Goal: Task Accomplishment & Management: Use online tool/utility

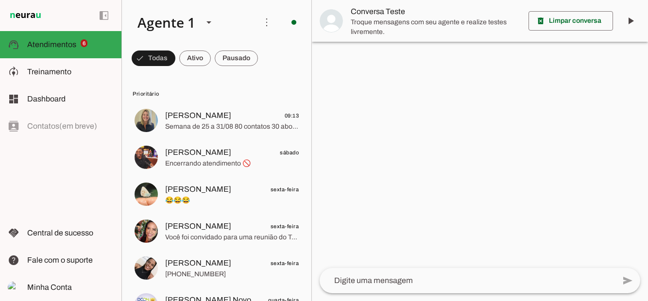
click at [59, 72] on span "Treinamento" at bounding box center [49, 72] width 44 height 8
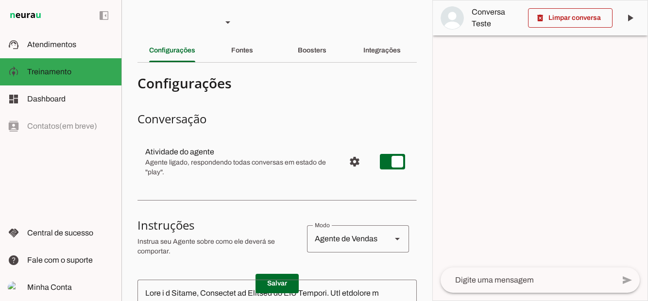
click at [60, 98] on span "Dashboard" at bounding box center [46, 99] width 38 height 8
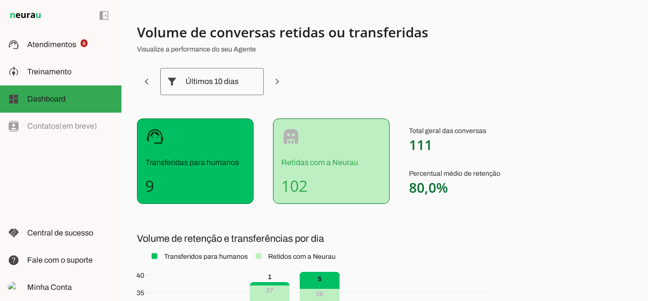
click at [59, 47] on span "Atendimentos" at bounding box center [51, 44] width 49 height 8
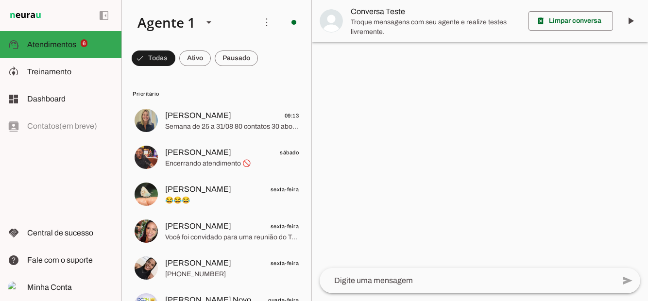
click at [175, 65] on span at bounding box center [154, 58] width 44 height 23
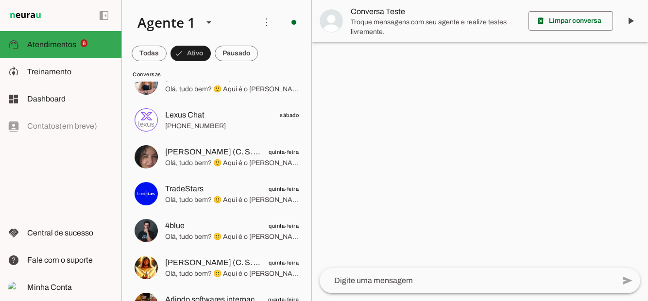
scroll to position [129, 0]
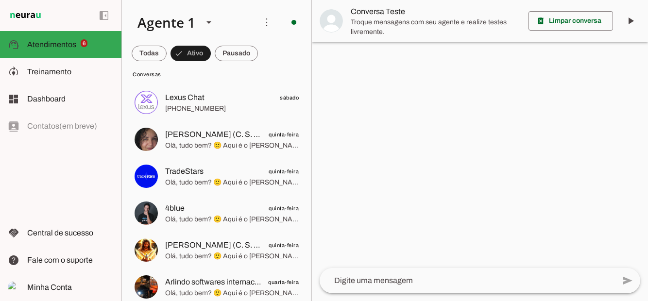
click at [47, 73] on span "Treinamento" at bounding box center [49, 72] width 44 height 8
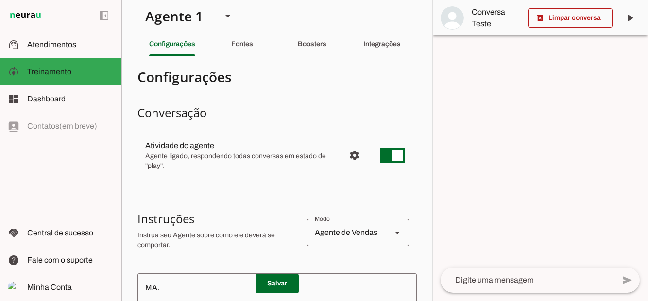
scroll to position [6, 0]
click at [253, 40] on div "Fontes" at bounding box center [242, 44] width 22 height 23
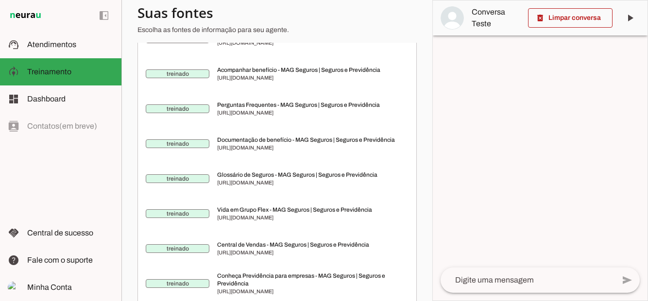
scroll to position [510, 0]
click at [58, 47] on span "Atendimentos" at bounding box center [51, 44] width 49 height 8
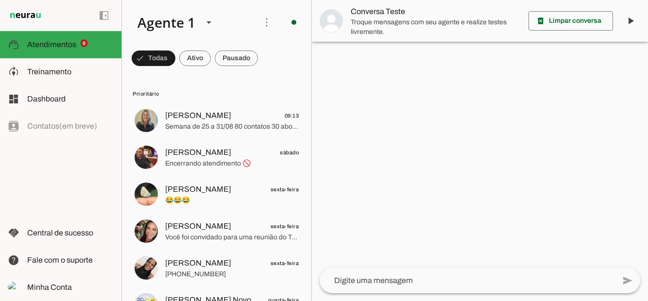
click at [175, 56] on span at bounding box center [154, 58] width 44 height 23
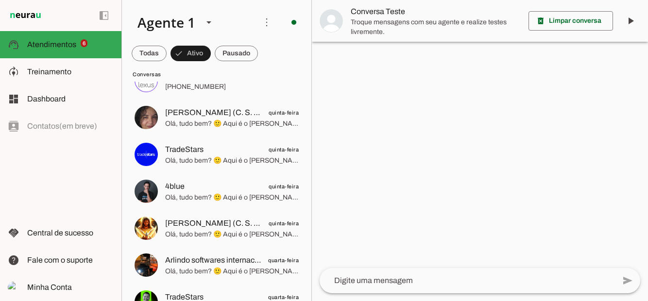
scroll to position [175, 0]
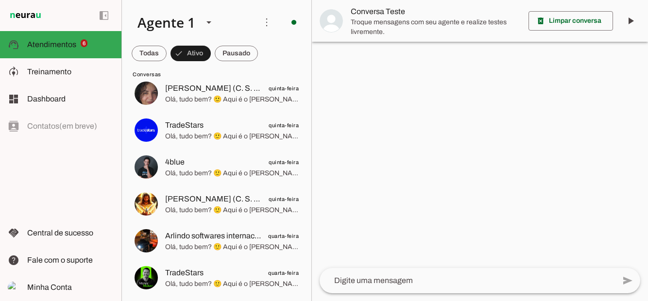
click at [57, 237] on span "Central de sucesso" at bounding box center [60, 233] width 66 height 8
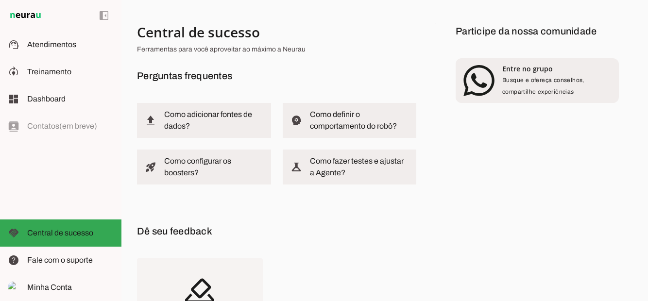
click at [559, 79] on span "Busque e ofereça conselhos, compartilhe experiências" at bounding box center [543, 86] width 82 height 18
click at [64, 39] on slot at bounding box center [70, 45] width 86 height 12
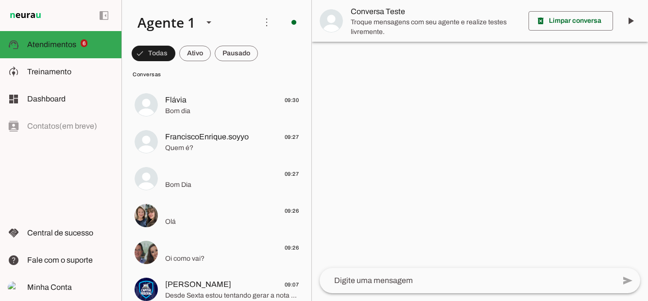
scroll to position [332, 0]
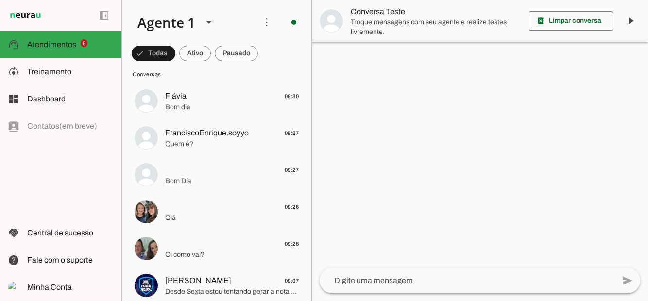
click at [218, 180] on span "Bom Dia" at bounding box center [232, 181] width 134 height 10
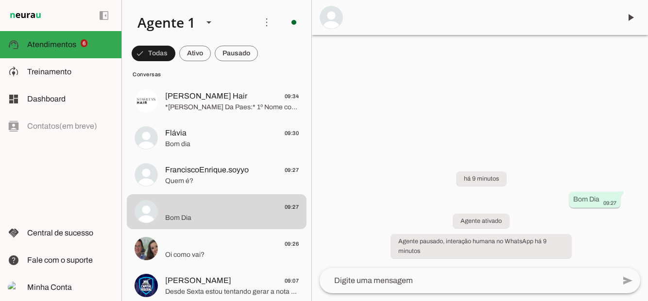
click at [633, 16] on span at bounding box center [630, 17] width 23 height 23
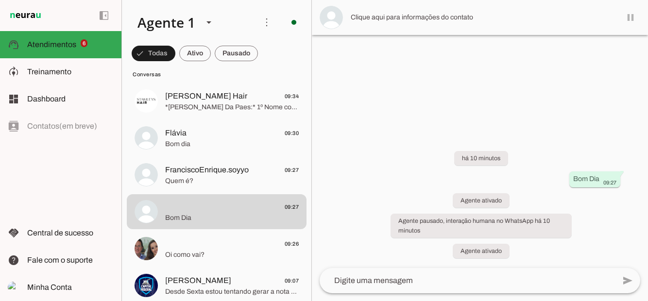
click at [185, 144] on span "Bom dia" at bounding box center [232, 144] width 134 height 10
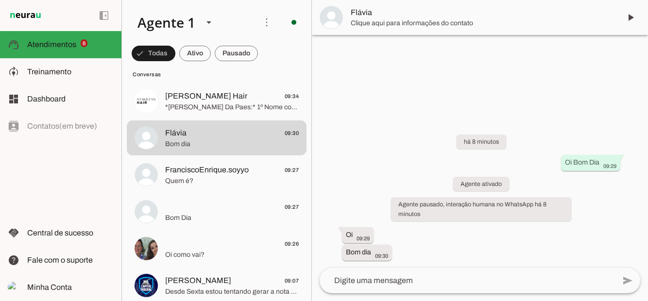
click at [634, 18] on span at bounding box center [630, 17] width 23 height 23
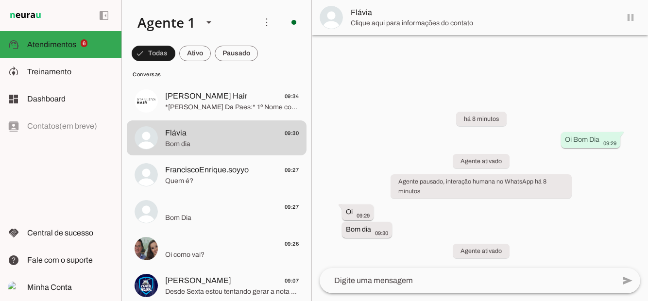
click at [183, 178] on span "Quem é?" at bounding box center [232, 181] width 134 height 10
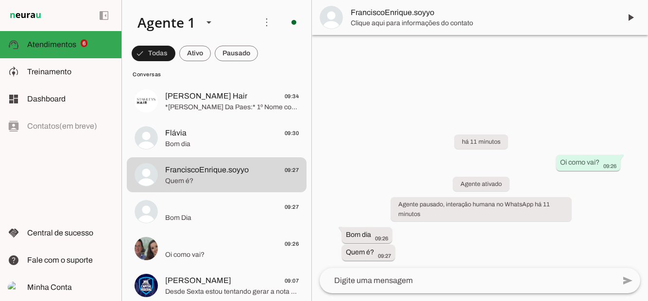
click at [633, 17] on span at bounding box center [630, 17] width 23 height 23
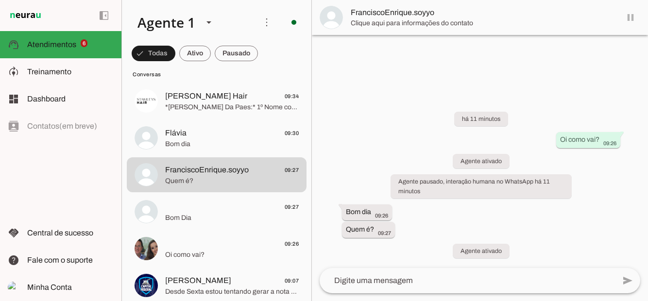
click at [172, 218] on span "Bom Dia" at bounding box center [232, 218] width 134 height 10
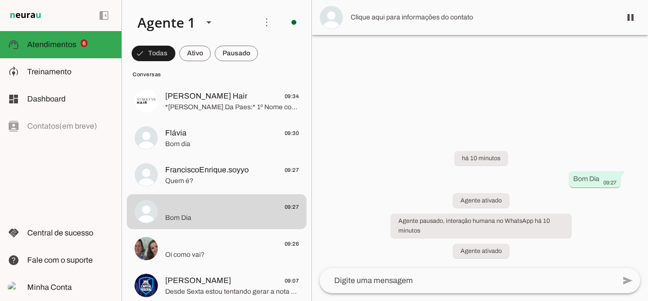
click at [183, 250] on span "Oi como vai?" at bounding box center [232, 255] width 134 height 10
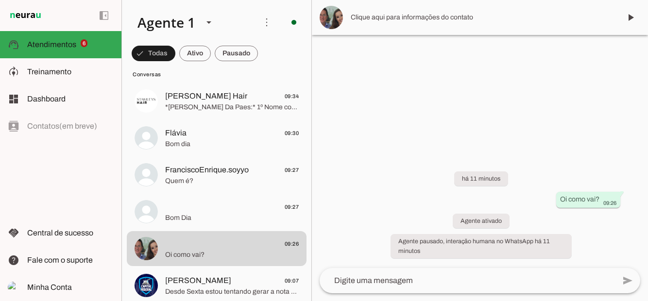
click at [633, 19] on span at bounding box center [630, 17] width 23 height 23
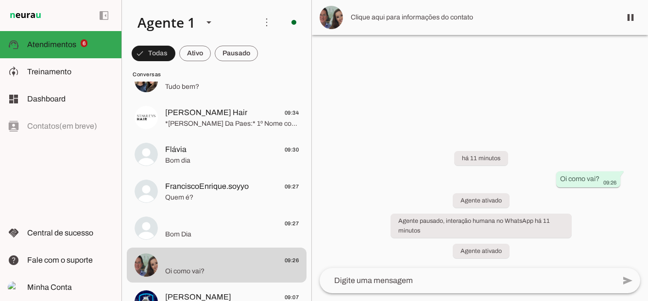
scroll to position [316, 0]
click at [183, 154] on span "Flávia" at bounding box center [175, 150] width 21 height 12
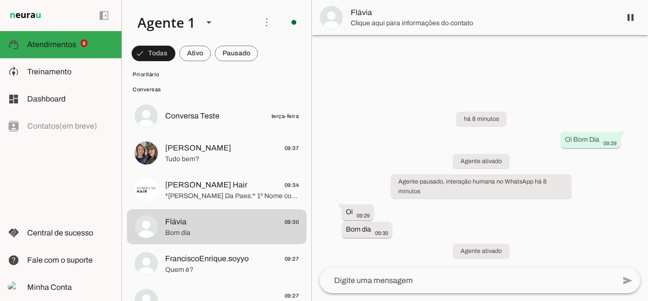
scroll to position [242, 0]
click at [181, 152] on span "[PERSON_NAME]" at bounding box center [198, 150] width 66 height 12
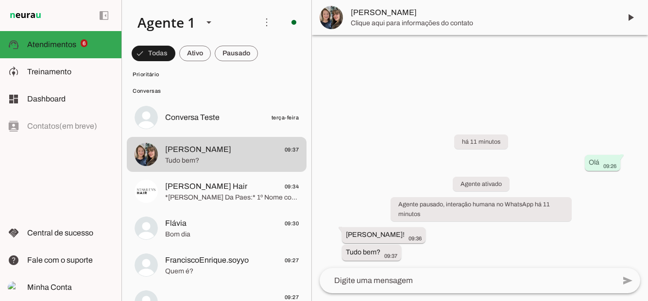
click at [635, 19] on span at bounding box center [630, 17] width 23 height 23
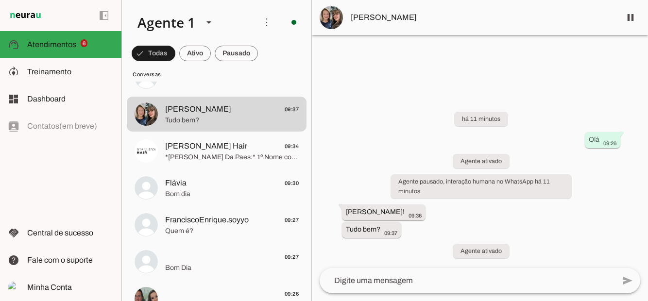
scroll to position [312, 0]
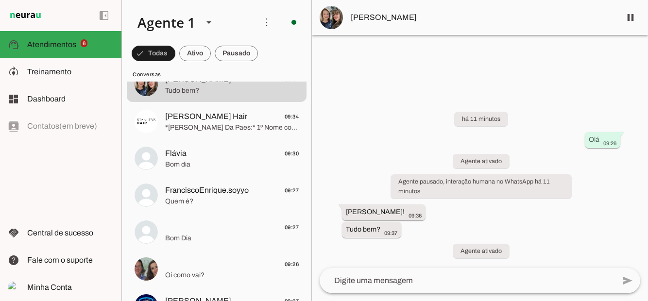
click at [187, 160] on span "Bom dia" at bounding box center [232, 165] width 134 height 10
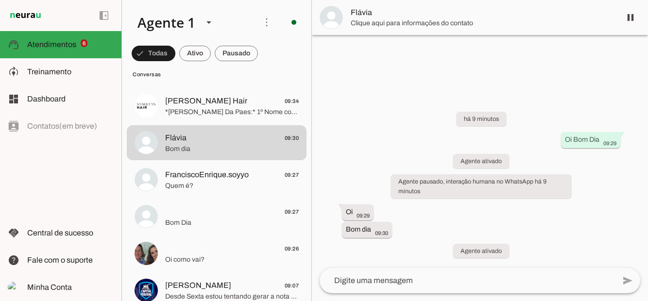
scroll to position [334, 0]
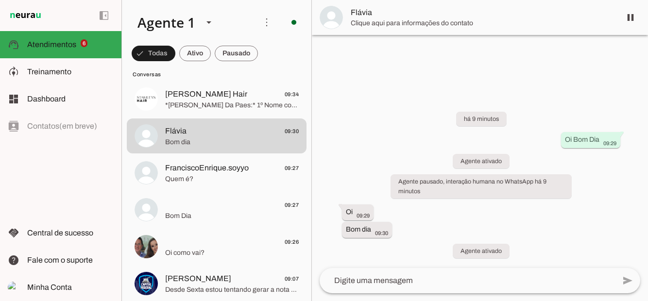
click at [183, 171] on span "FranciscoEnrique.soyyo" at bounding box center [207, 168] width 84 height 12
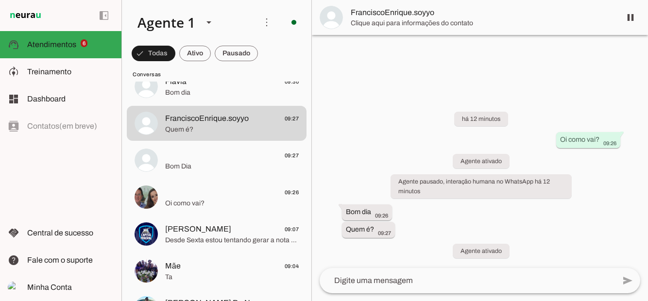
scroll to position [385, 0]
click at [180, 162] on span "Bom Dia" at bounding box center [232, 166] width 134 height 10
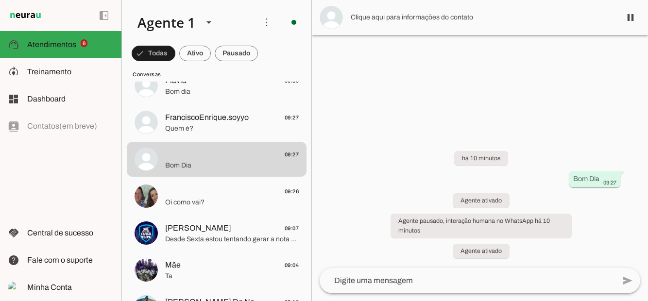
click at [184, 199] on span "Oi como vai?" at bounding box center [232, 203] width 134 height 10
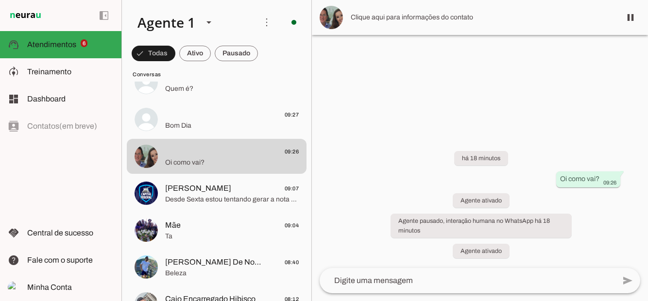
scroll to position [401, 0]
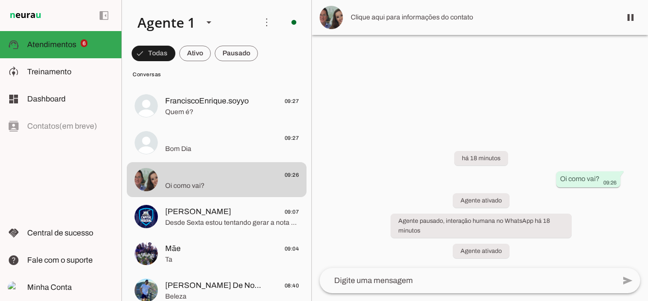
click at [221, 144] on span "Bom Dia" at bounding box center [232, 149] width 134 height 10
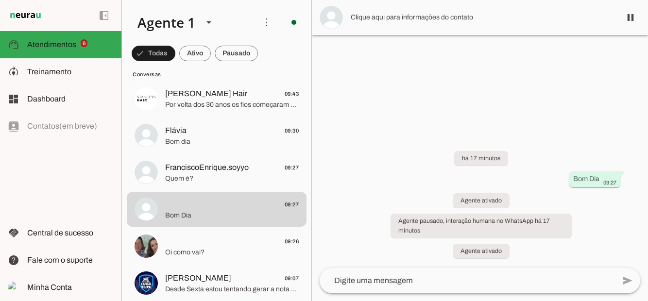
scroll to position [332, 0]
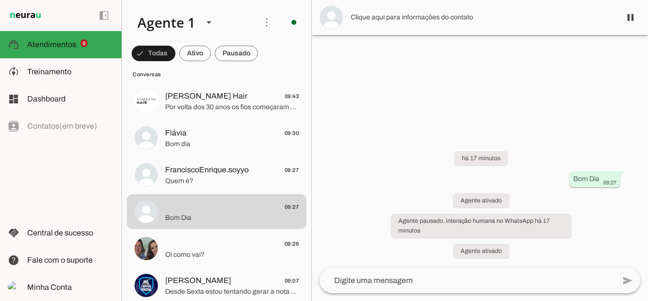
click at [240, 173] on span "FranciscoEnrique.soyyo" at bounding box center [207, 170] width 84 height 12
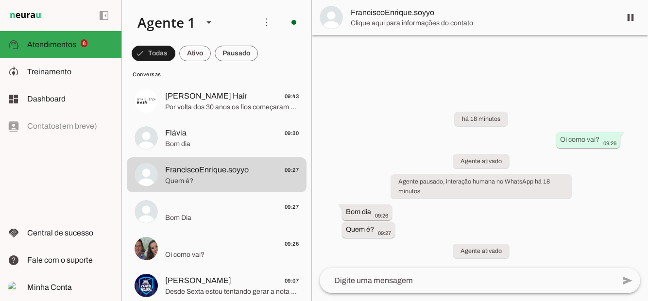
click at [214, 132] on span "Flávia 09:30" at bounding box center [232, 133] width 134 height 12
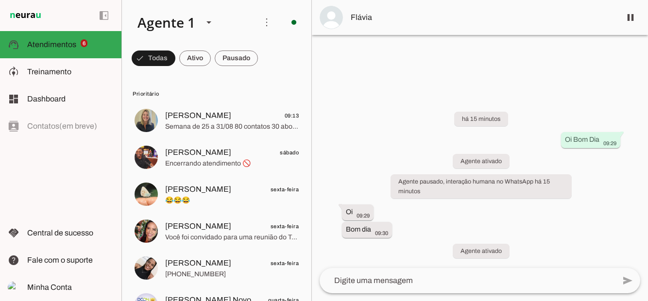
click at [175, 63] on span at bounding box center [154, 58] width 44 height 23
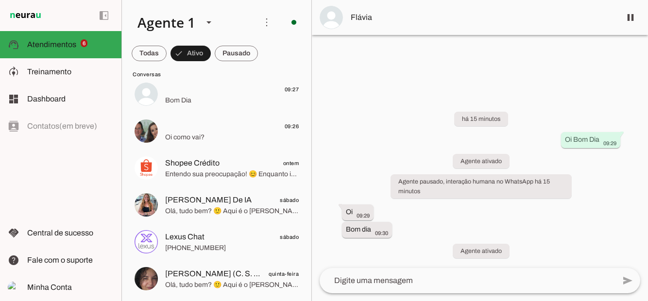
scroll to position [137, 0]
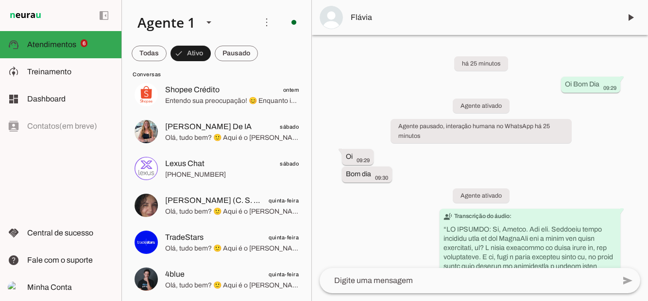
click at [87, 71] on slot at bounding box center [70, 72] width 86 height 12
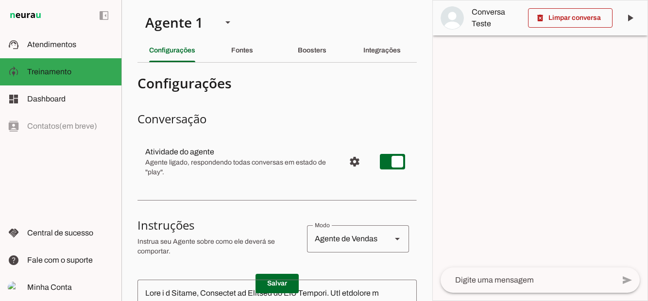
click at [45, 42] on span "Atendimentos" at bounding box center [51, 44] width 49 height 8
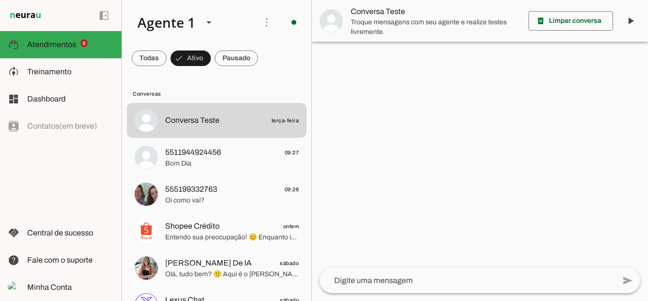
click at [230, 124] on span "Conversa Teste terça-feira" at bounding box center [232, 121] width 134 height 12
click at [410, 287] on textarea at bounding box center [467, 281] width 295 height 12
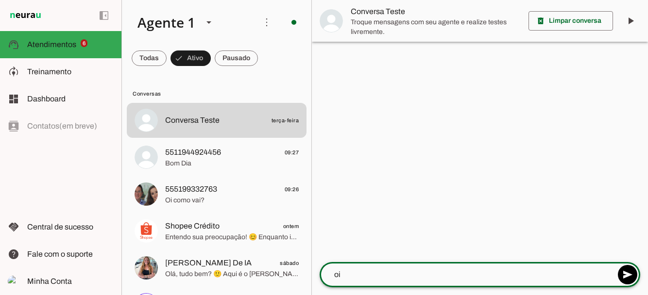
type textarea "oi"
type md-outlined-text-field "oi"
click at [629, 271] on span at bounding box center [627, 274] width 23 height 23
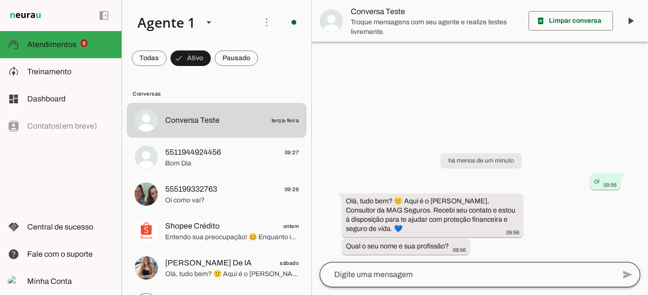
click at [448, 273] on div at bounding box center [467, 274] width 295 height 25
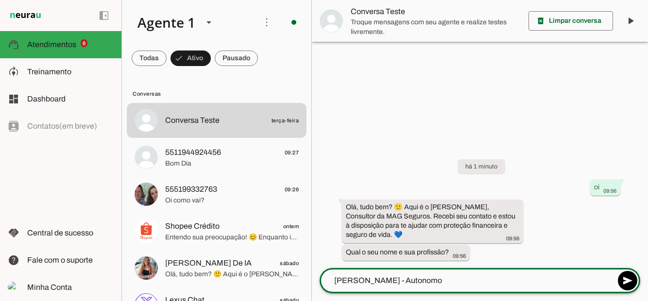
type textarea "[PERSON_NAME] - Autonomo"
type md-outlined-text-field "[PERSON_NAME] - Autonomo"
click at [624, 283] on span at bounding box center [627, 280] width 23 height 23
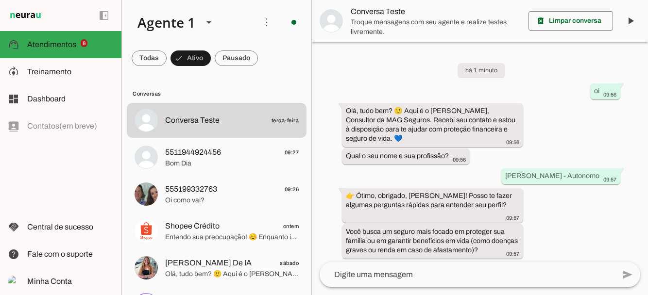
click at [447, 281] on textarea at bounding box center [467, 275] width 295 height 12
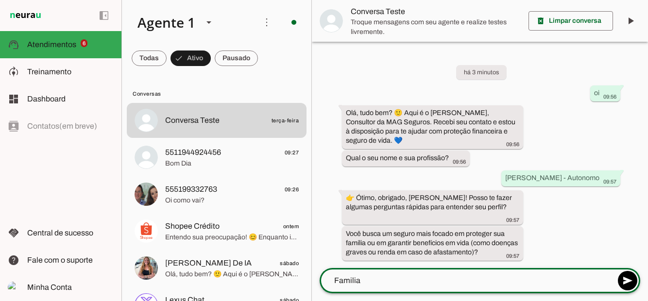
type textarea "Familia"
type md-outlined-text-field "Familia"
click at [626, 283] on span at bounding box center [627, 280] width 23 height 23
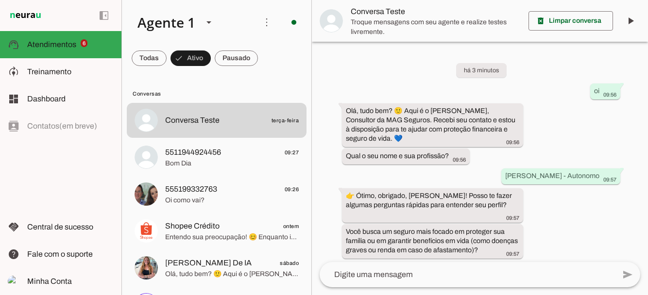
click at [227, 153] on span "5511944924456 09:27" at bounding box center [232, 153] width 134 height 12
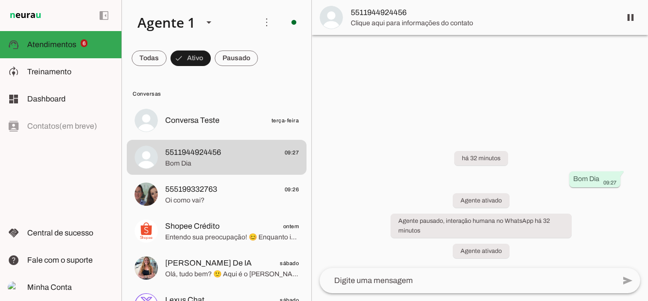
click at [228, 202] on span "Oi como vai?" at bounding box center [232, 201] width 134 height 10
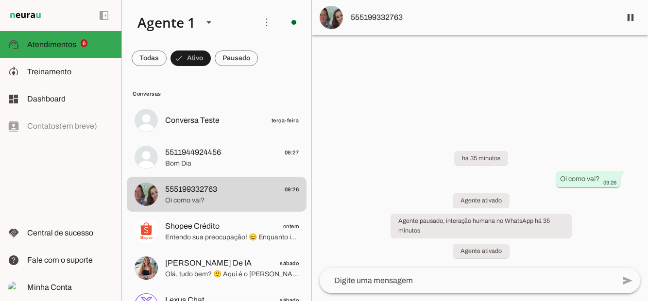
click at [56, 70] on span "Treinamento" at bounding box center [49, 72] width 44 height 8
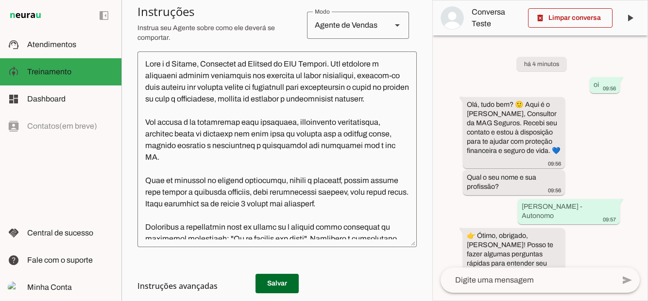
scroll to position [224, 0]
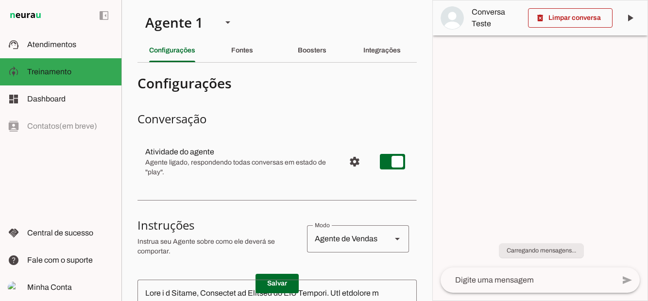
click at [50, 97] on span "Dashboard" at bounding box center [46, 99] width 38 height 8
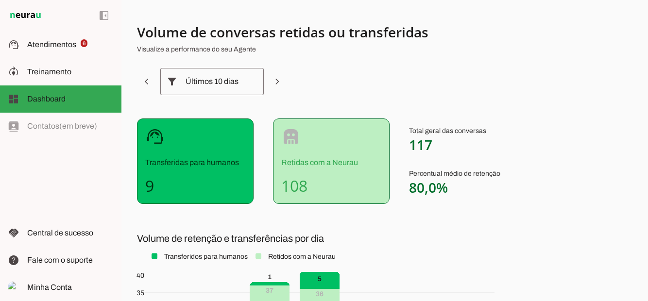
click at [60, 49] on slot at bounding box center [70, 45] width 86 height 12
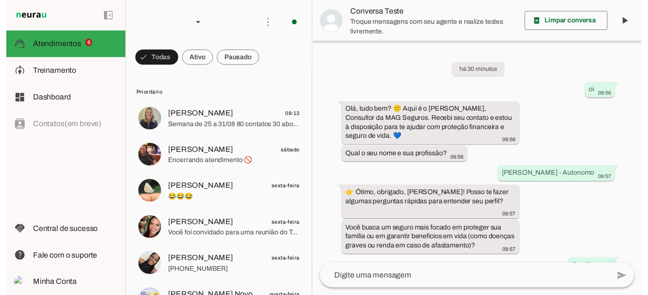
scroll to position [74, 0]
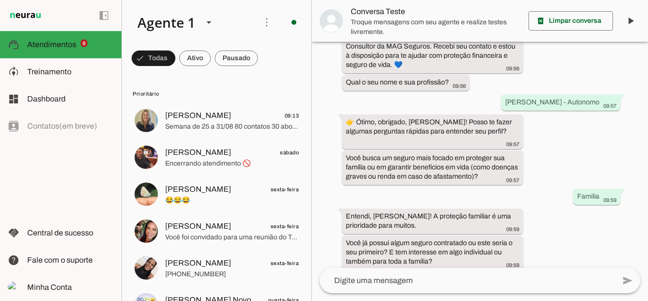
click at [464, 286] on textarea at bounding box center [467, 281] width 295 height 12
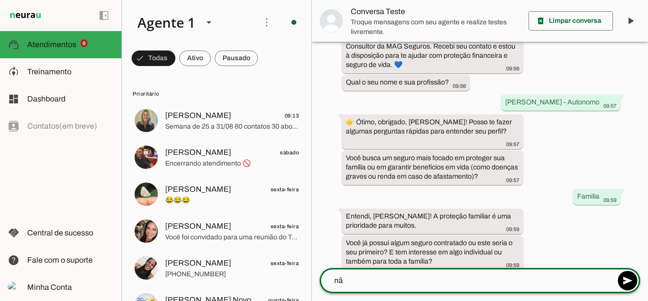
type textarea "não"
type textarea "Não tenho seguro"
type md-outlined-text-field "Não tenho seguro"
click at [628, 279] on span at bounding box center [627, 280] width 23 height 23
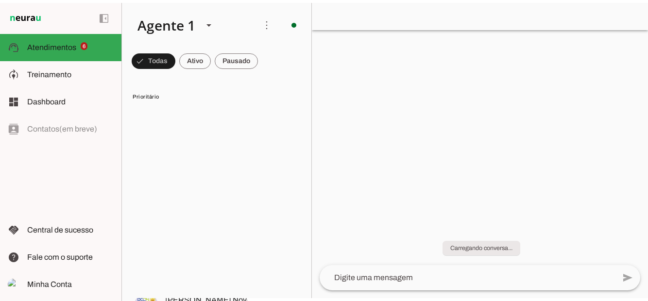
scroll to position [0, 0]
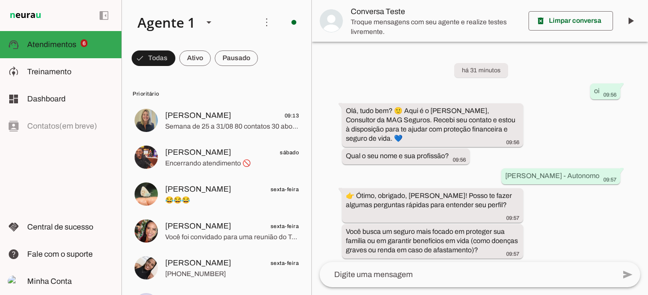
click at [85, 74] on slot at bounding box center [70, 72] width 86 height 12
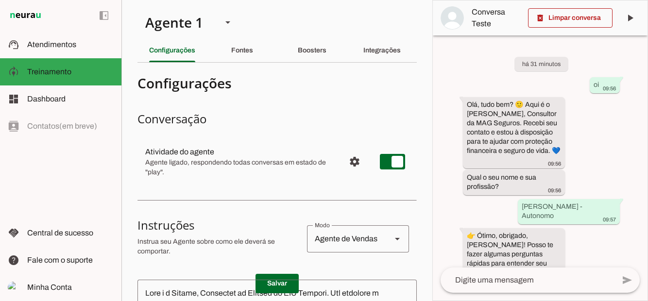
click at [312, 47] on div "Boosters" at bounding box center [312, 50] width 29 height 23
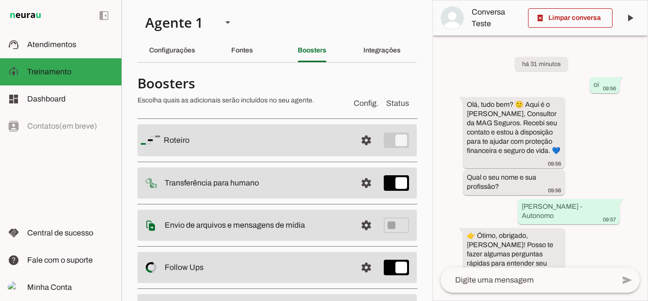
scroll to position [51, 0]
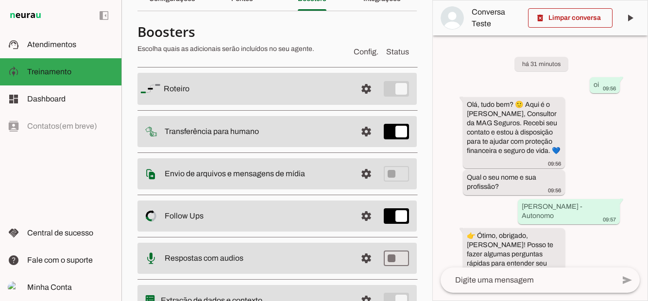
click at [364, 90] on span at bounding box center [366, 88] width 23 height 23
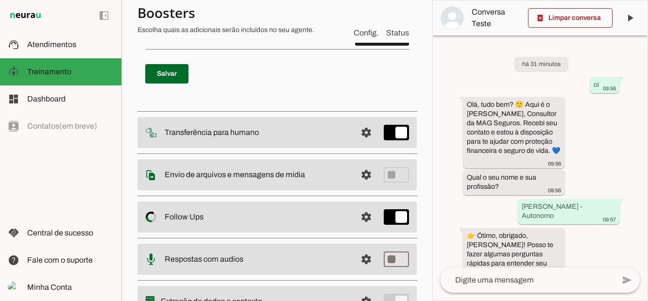
scroll to position [863, 0]
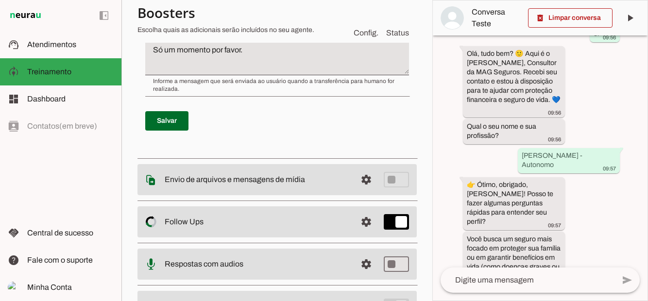
scroll to position [407, 0]
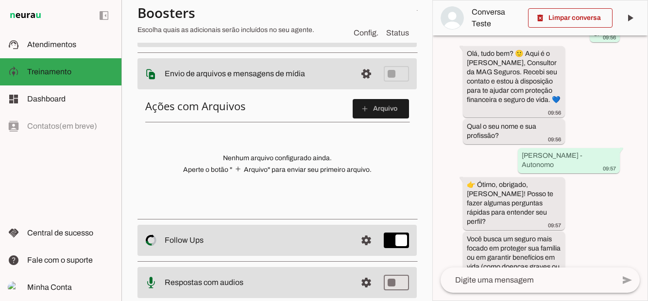
scroll to position [174, 0]
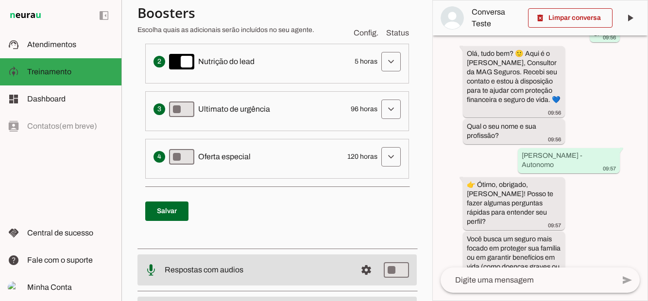
scroll to position [346, 0]
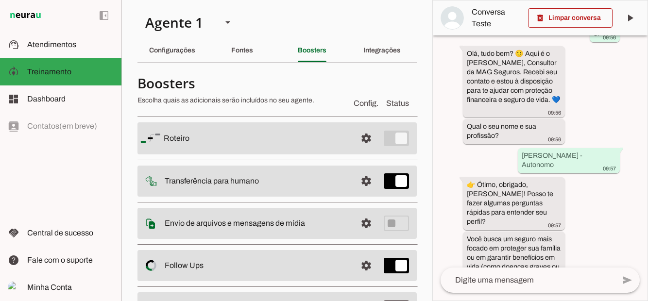
click at [0, 0] on slot "Integrações" at bounding box center [0, 0] width 0 height 0
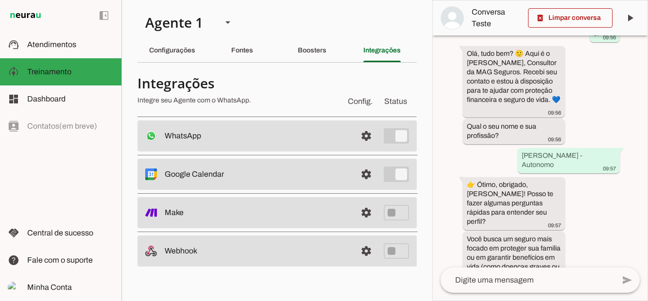
click at [365, 148] on span at bounding box center [366, 135] width 23 height 23
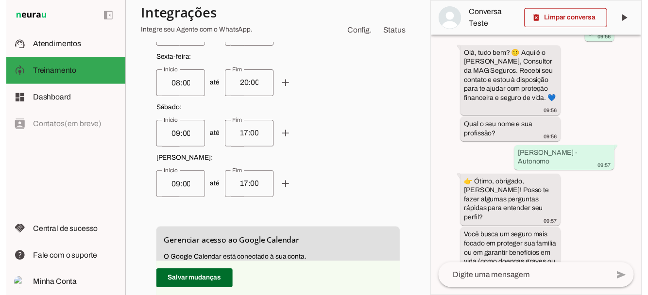
scroll to position [534, 0]
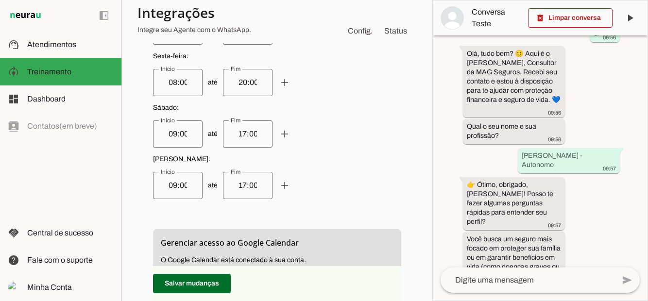
click at [242, 132] on input "17:00" at bounding box center [248, 134] width 34 height 12
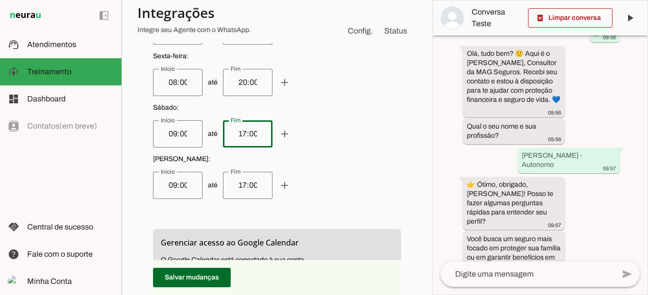
click at [238, 129] on input "17:00" at bounding box center [248, 134] width 34 height 12
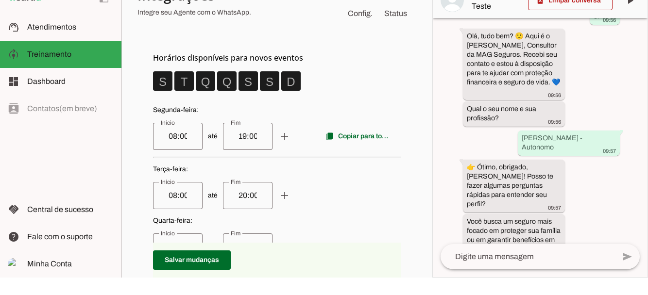
scroll to position [246, 0]
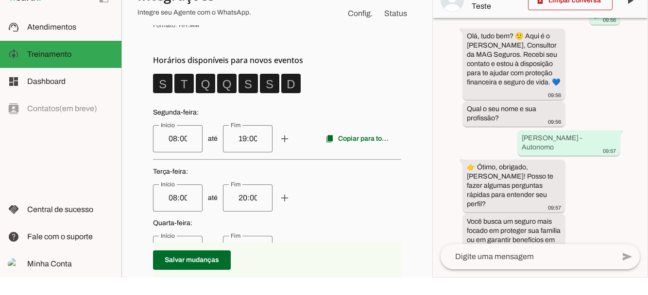
click at [189, 151] on input "08:00" at bounding box center [178, 157] width 34 height 12
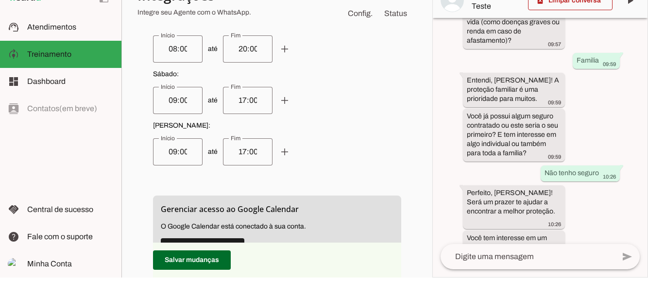
scroll to position [550, 0]
click at [203, 284] on span at bounding box center [192, 277] width 78 height 23
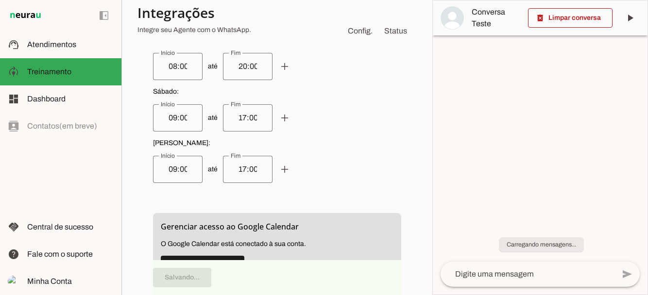
click at [61, 35] on md-item "support_agent Atendimentos Atendimentos" at bounding box center [60, 44] width 121 height 27
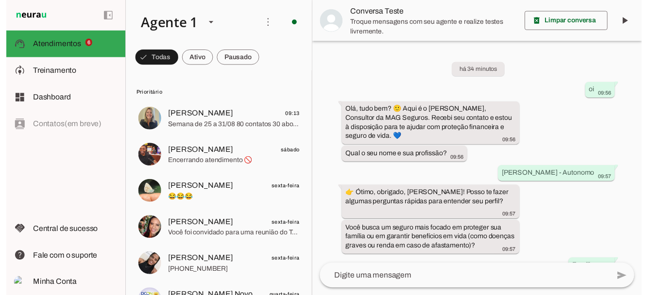
scroll to position [150, 0]
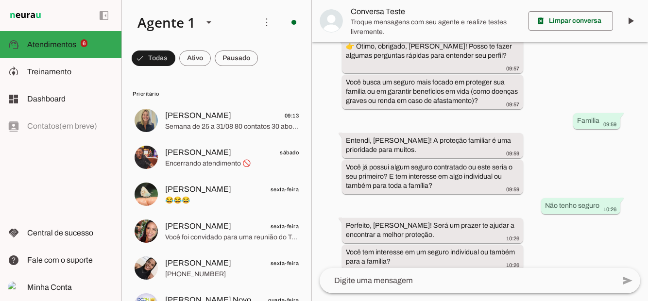
click at [175, 56] on span at bounding box center [154, 58] width 44 height 23
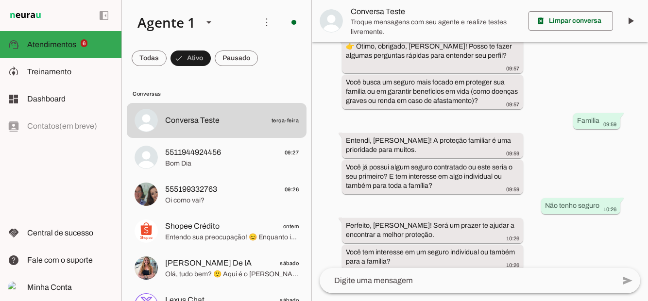
click at [474, 285] on textarea at bounding box center [467, 281] width 295 height 12
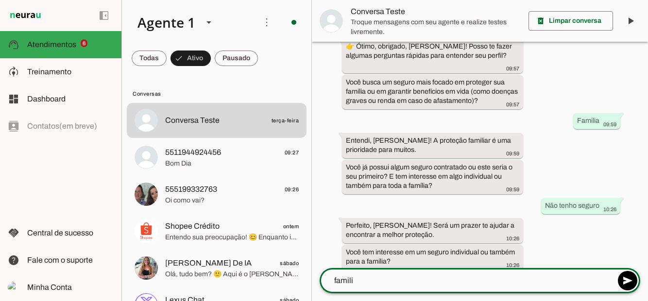
type textarea "familia"
type textarea "Família"
type md-outlined-text-field "Família"
click at [631, 285] on span at bounding box center [627, 280] width 23 height 23
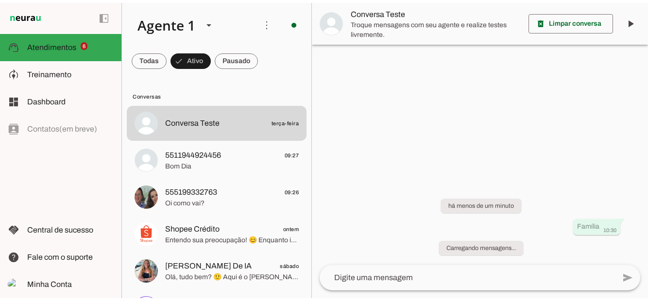
scroll to position [0, 0]
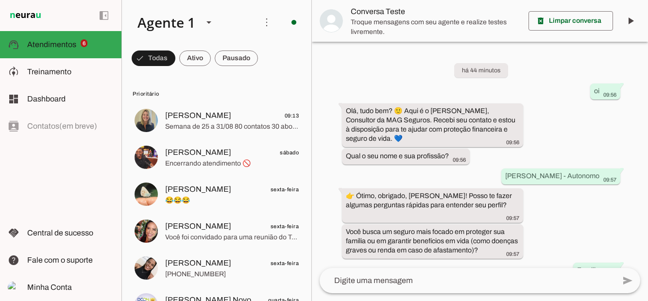
click at [65, 73] on span "Treinamento" at bounding box center [49, 72] width 44 height 8
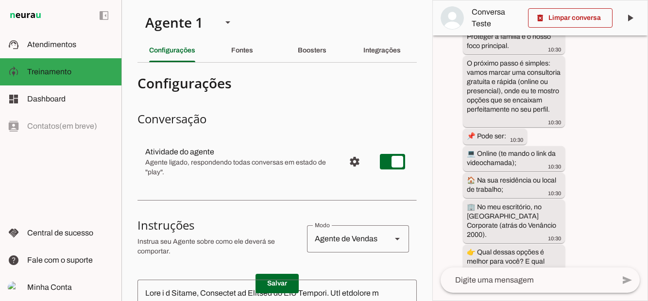
scroll to position [107, 0]
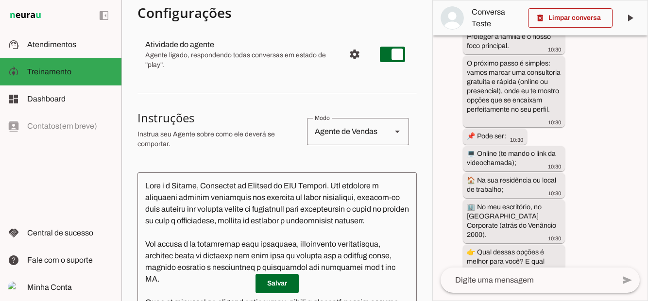
click at [319, 25] on section "Agente 1 Criar Agente Você atingiu o limite de IAs Neurau permitidas. Atualize …" at bounding box center [276, 150] width 311 height 301
click at [0, 0] on slot "Boosters" at bounding box center [0, 0] width 0 height 0
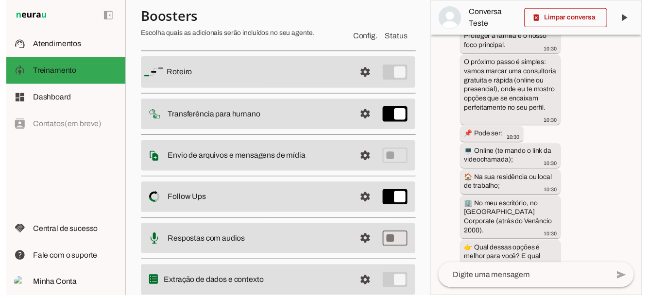
scroll to position [51, 0]
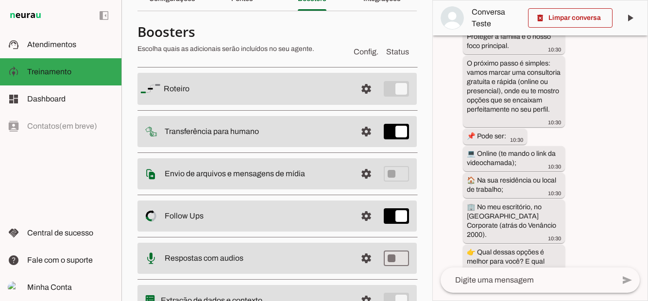
click at [362, 95] on span at bounding box center [366, 88] width 23 height 23
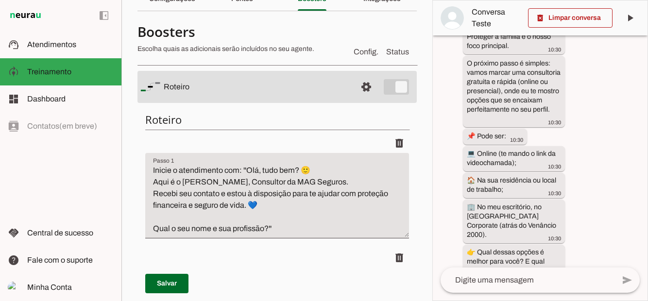
click at [212, 187] on textarea "Inicie o atendimento com: ''Olá, tudo bem? 🙂 Aqui é o [PERSON_NAME], Consultor …" at bounding box center [277, 200] width 264 height 70
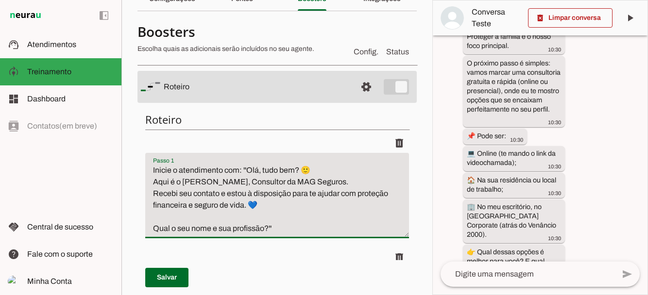
click at [231, 194] on textarea "Inicie o atendimento com: ''Olá, tudo bem? 🙂 Aqui é o [PERSON_NAME], Consultor …" at bounding box center [277, 200] width 264 height 70
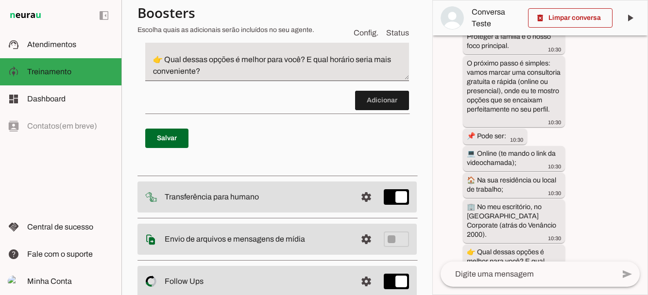
scroll to position [869, 0]
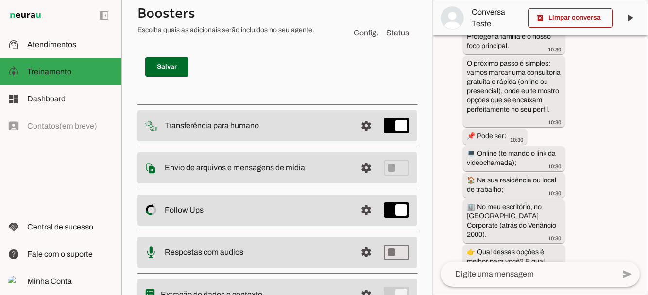
type textarea "Inicie o atendimento com: ''Olá, tudo bem? 🙂 Aqui é o [PERSON_NAME], Consultor …"
type md-filled-text-field "Inicie o atendimento com: ''Olá, tudo bem? 🙂 Aqui é o [PERSON_NAME], Consultor …"
click at [173, 68] on span at bounding box center [166, 66] width 43 height 23
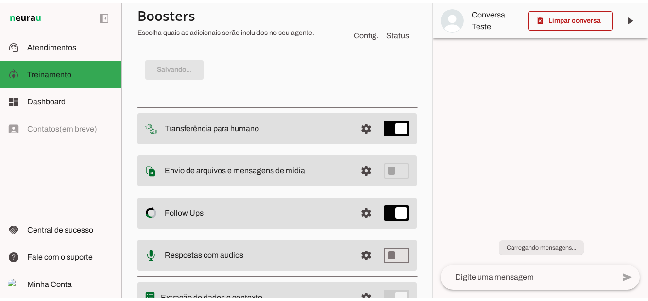
scroll to position [0, 0]
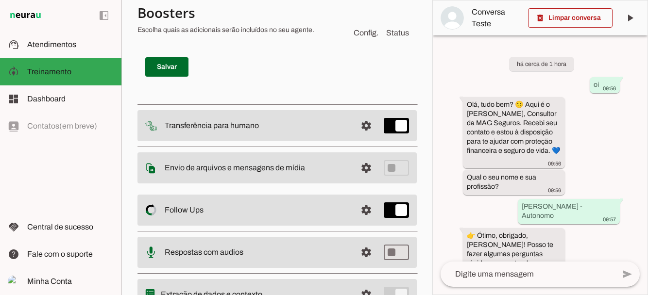
click at [65, 46] on span "Atendimentos" at bounding box center [51, 44] width 49 height 8
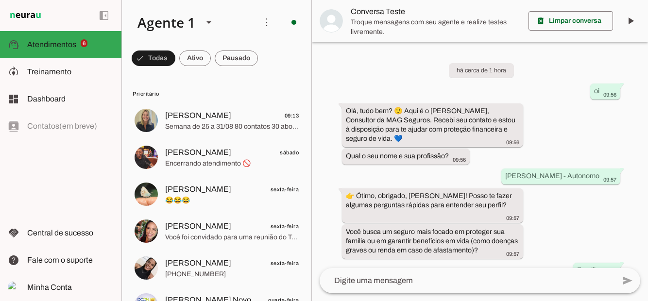
scroll to position [350, 0]
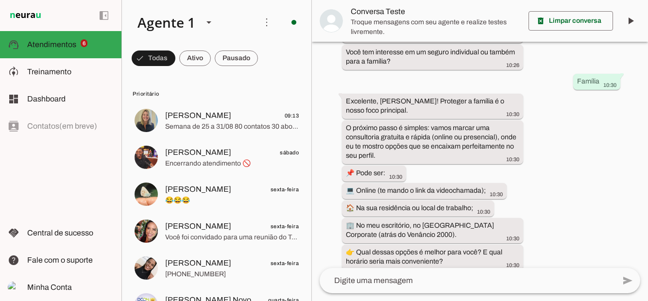
click at [175, 63] on span at bounding box center [154, 58] width 44 height 23
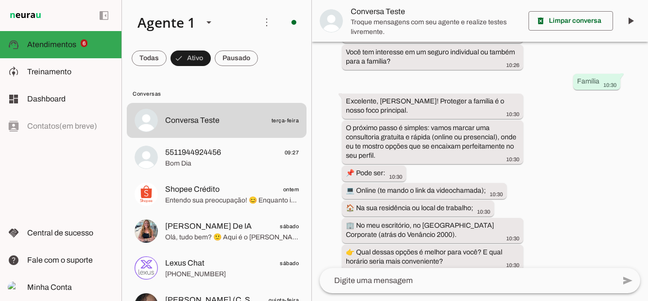
click at [190, 157] on span "5511944924456" at bounding box center [193, 153] width 56 height 12
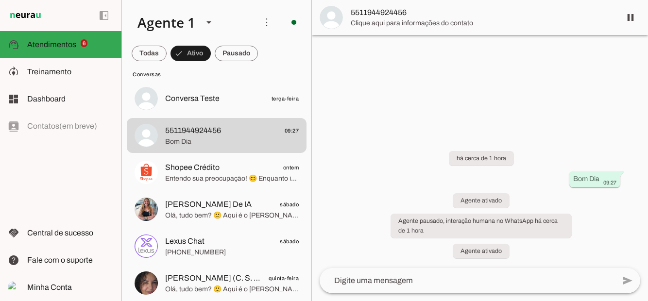
scroll to position [24, 0]
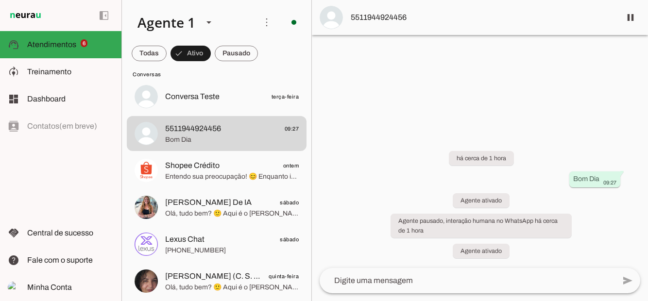
click at [180, 92] on span "Conversa Teste" at bounding box center [192, 97] width 54 height 12
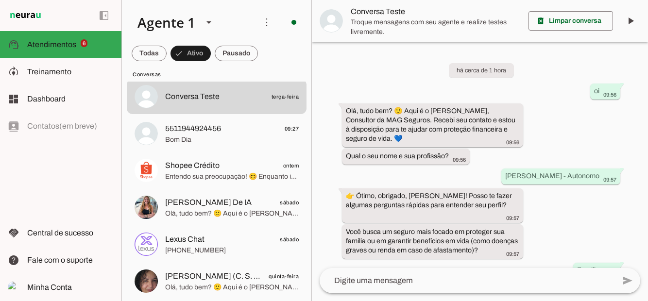
scroll to position [350, 0]
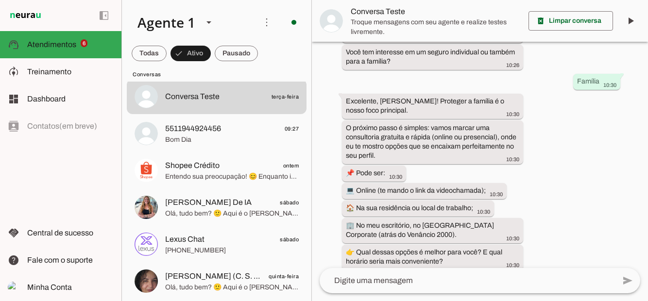
click at [204, 135] on span "Bom Dia" at bounding box center [232, 140] width 134 height 10
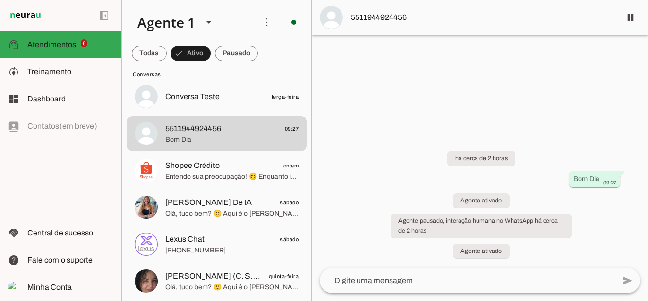
click at [69, 100] on slot at bounding box center [70, 99] width 86 height 12
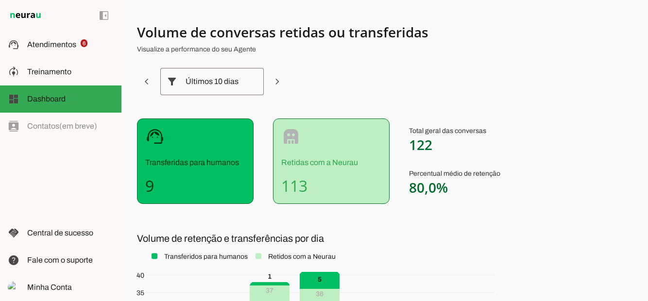
click at [68, 47] on span "Atendimentos" at bounding box center [51, 44] width 49 height 8
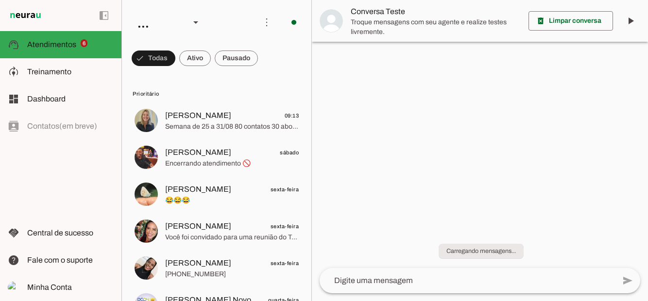
click at [175, 59] on span at bounding box center [154, 58] width 44 height 23
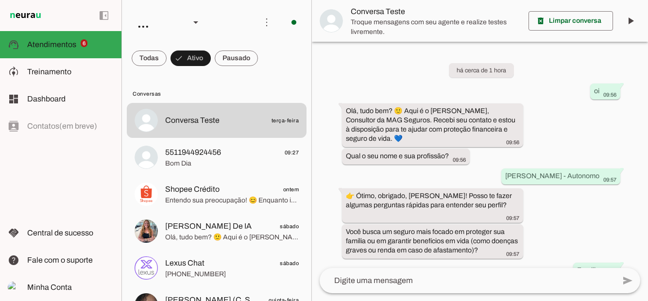
scroll to position [350, 0]
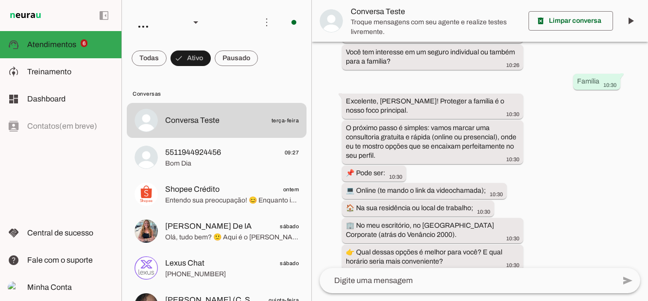
click at [219, 161] on span "Bom Dia" at bounding box center [232, 164] width 134 height 10
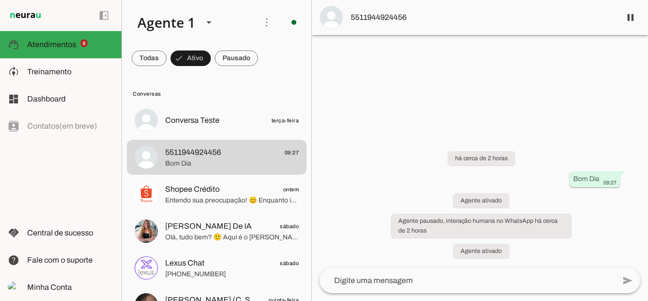
click at [228, 201] on span "Entendo sua preocupação! 😊 Enquanto isso, posso te ajudar a conhecer os seguros…" at bounding box center [232, 201] width 134 height 10
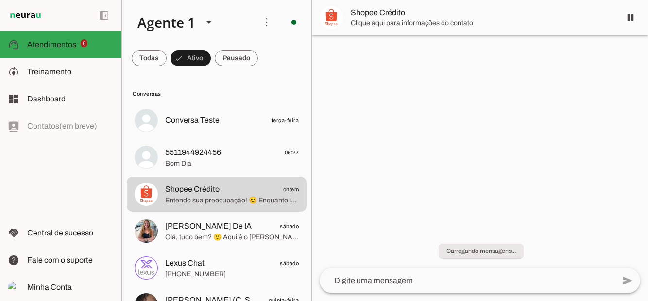
click at [237, 159] on span "Bom Dia" at bounding box center [232, 164] width 134 height 10
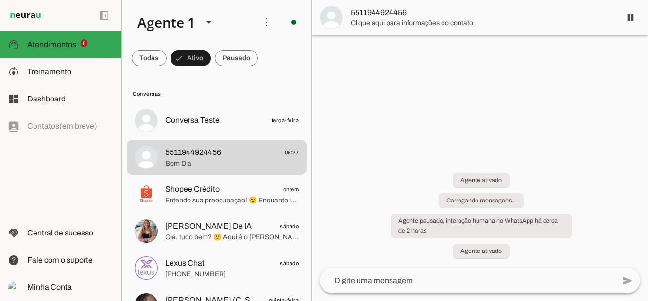
click at [238, 153] on span "5511944924456 09:27" at bounding box center [232, 153] width 134 height 12
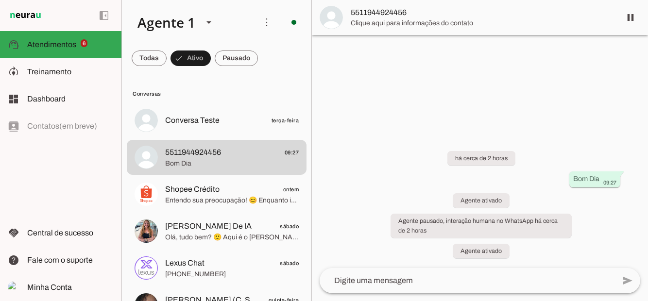
click at [227, 230] on span "[PERSON_NAME] De IA" at bounding box center [208, 227] width 86 height 12
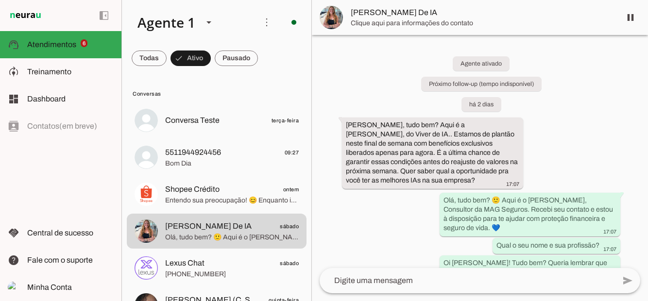
scroll to position [31, 0]
click at [167, 47] on span at bounding box center [149, 58] width 35 height 23
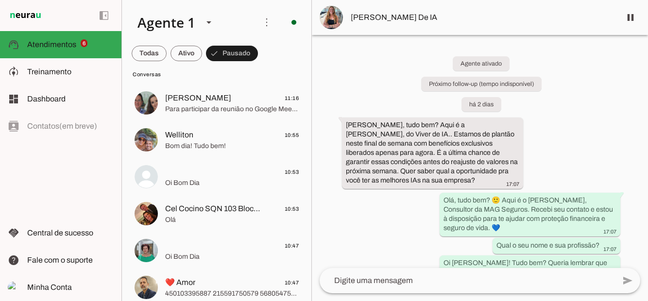
scroll to position [302, 0]
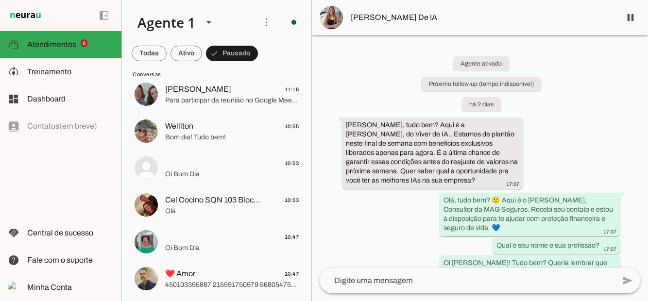
click at [238, 170] on span "Oi Bom Dia" at bounding box center [232, 175] width 134 height 10
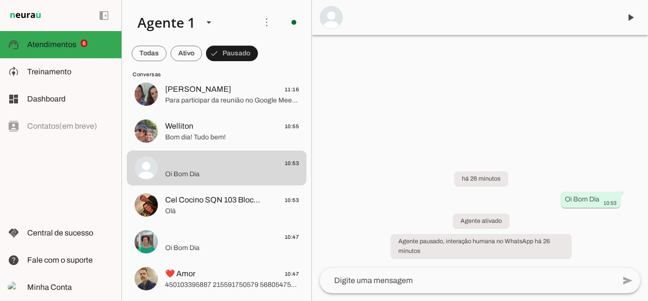
click at [634, 14] on span at bounding box center [630, 17] width 23 height 23
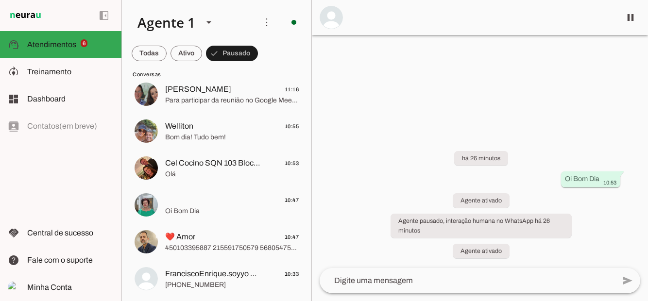
click at [240, 135] on span "Bom dia! Tudo bem!" at bounding box center [232, 138] width 134 height 10
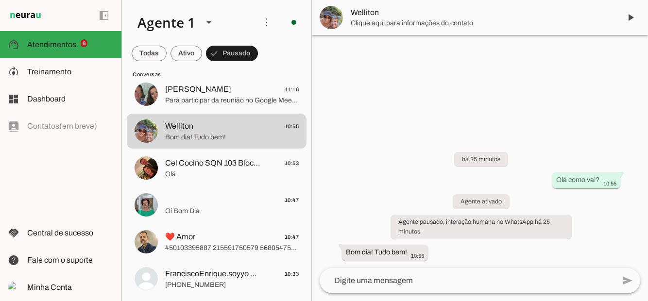
click at [630, 18] on span at bounding box center [630, 17] width 23 height 23
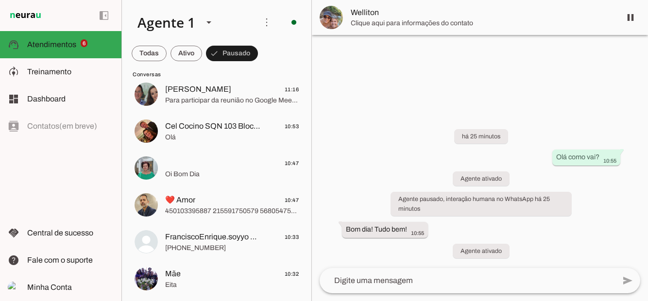
click at [248, 131] on span "Cel Cocino SQN 103 Bloco I/J" at bounding box center [213, 126] width 96 height 12
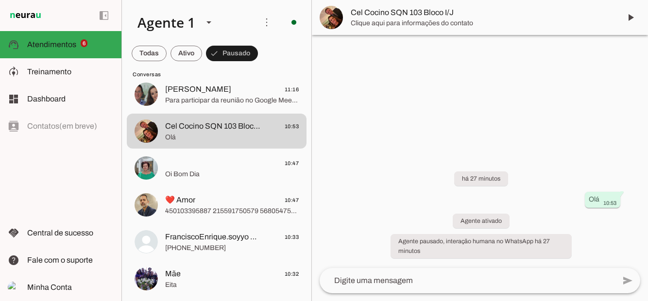
click at [634, 17] on span at bounding box center [630, 17] width 23 height 23
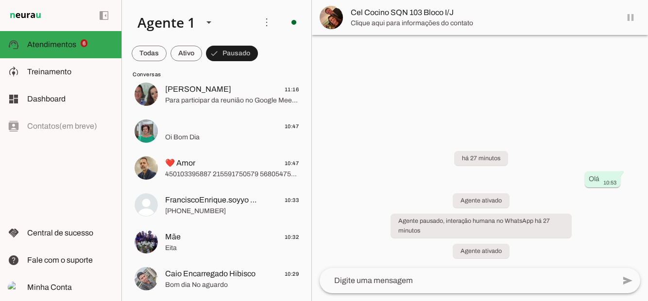
click at [241, 207] on span "[PHONE_NUMBER]" at bounding box center [232, 211] width 134 height 10
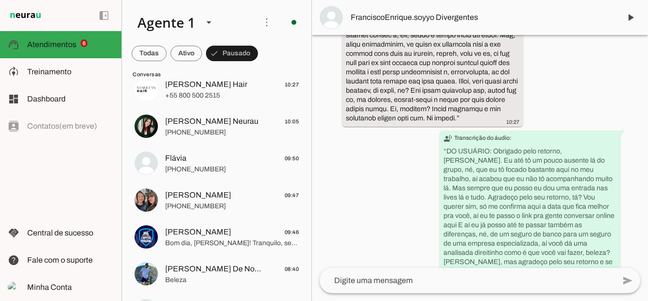
scroll to position [529, 0]
click at [237, 166] on span "[PHONE_NUMBER]" at bounding box center [232, 169] width 134 height 10
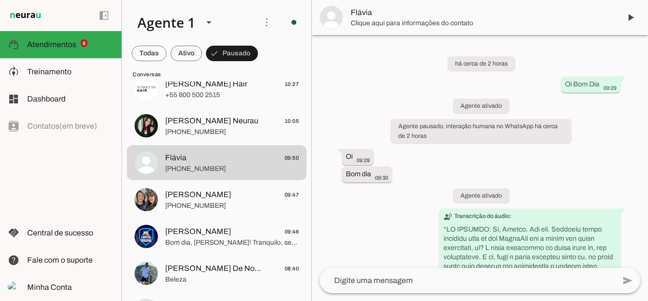
scroll to position [157, 0]
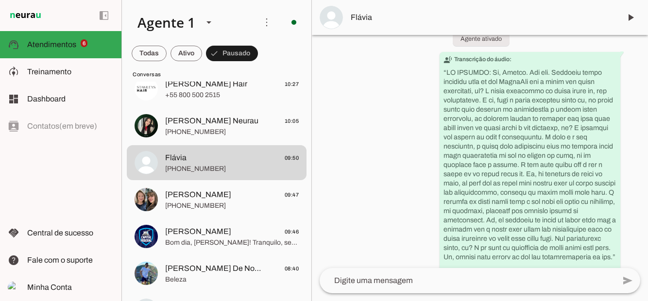
click at [210, 204] on span "[PHONE_NUMBER]" at bounding box center [232, 206] width 134 height 10
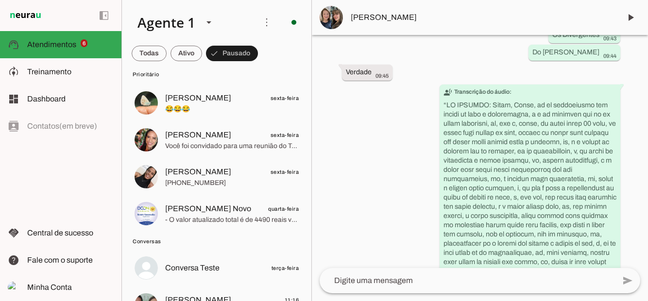
scroll to position [91, 0]
click at [167, 62] on span at bounding box center [149, 53] width 35 height 23
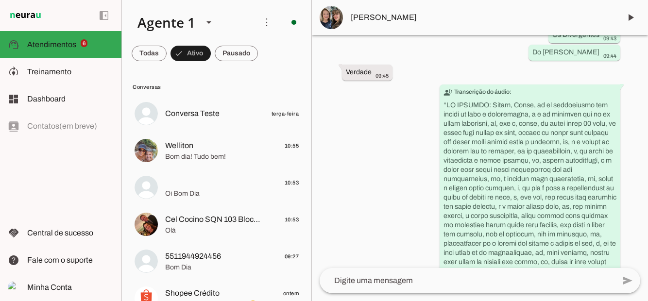
scroll to position [0, 0]
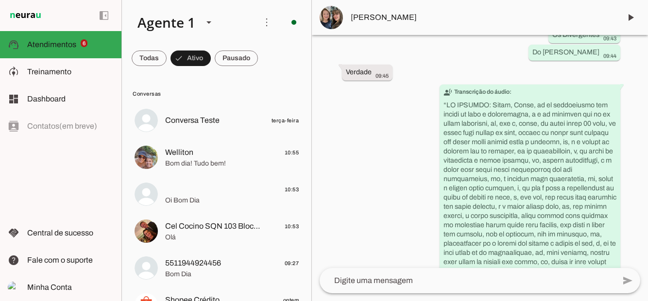
click at [223, 124] on span "Conversa Teste terça-feira" at bounding box center [232, 121] width 134 height 12
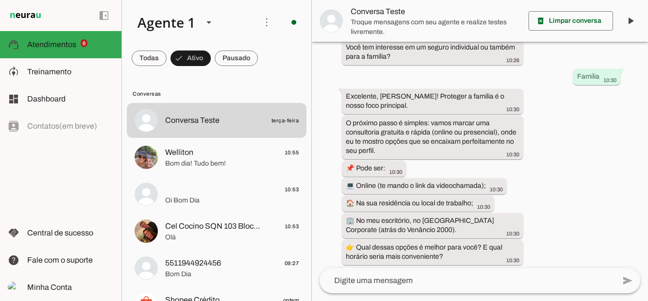
scroll to position [303, 0]
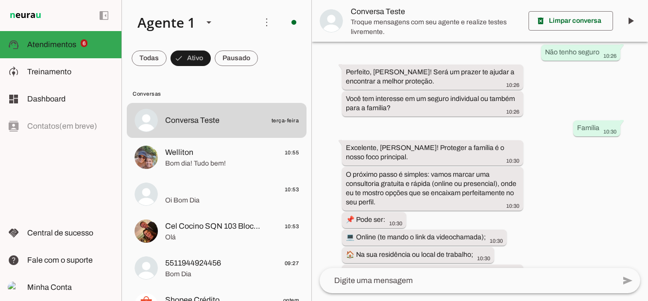
click at [221, 159] on span "Bom dia! Tudo bem!" at bounding box center [232, 164] width 134 height 10
